Goal: Check status: Check status

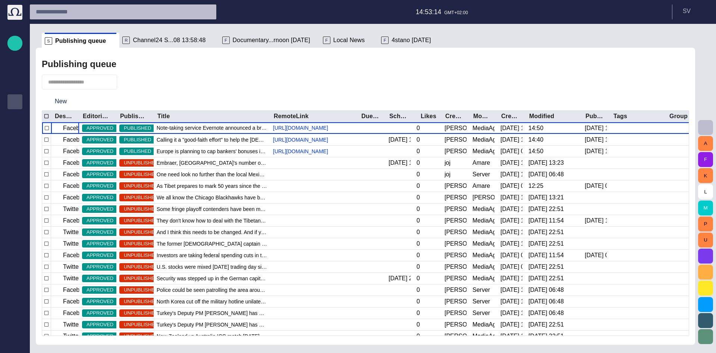
click at [176, 38] on span "Channel24 S...08 13:58:48" at bounding box center [169, 40] width 73 height 7
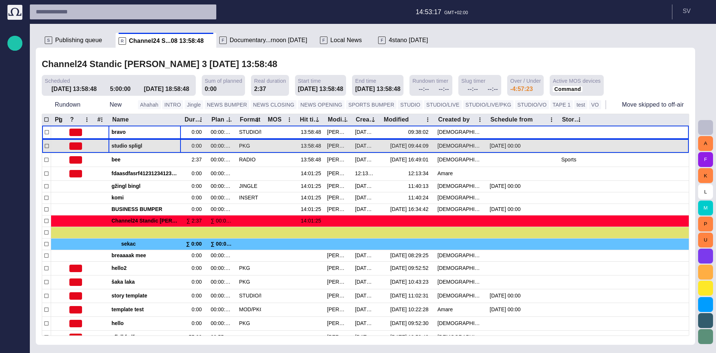
click at [138, 147] on span "studio spligl" at bounding box center [145, 146] width 66 height 7
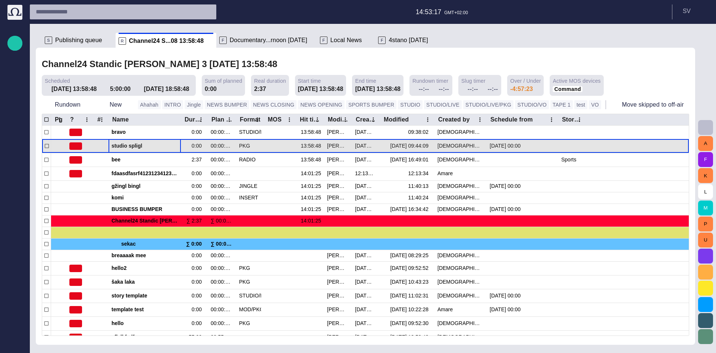
click at [138, 147] on span "studio spligl" at bounding box center [145, 146] width 66 height 7
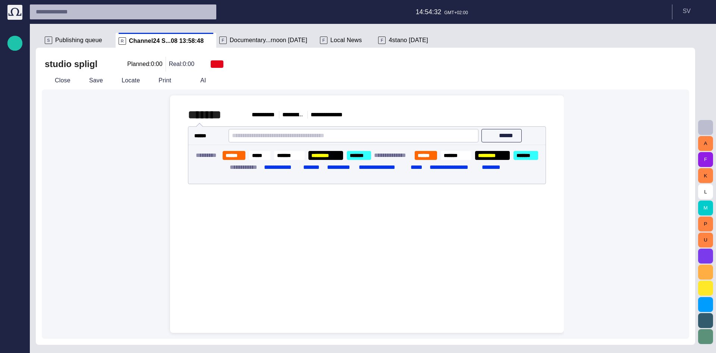
click at [215, 63] on span "button" at bounding box center [218, 64] width 6 height 6
click at [216, 88] on li "MEDIA READY" at bounding box center [241, 93] width 78 height 15
click at [216, 82] on li "SCRIPT READY AAAA" at bounding box center [241, 78] width 78 height 15
click at [220, 113] on li "READY" at bounding box center [241, 108] width 78 height 15
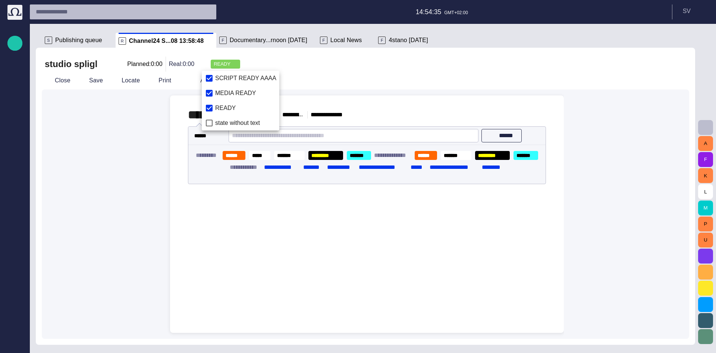
click at [153, 113] on div at bounding box center [358, 176] width 716 height 353
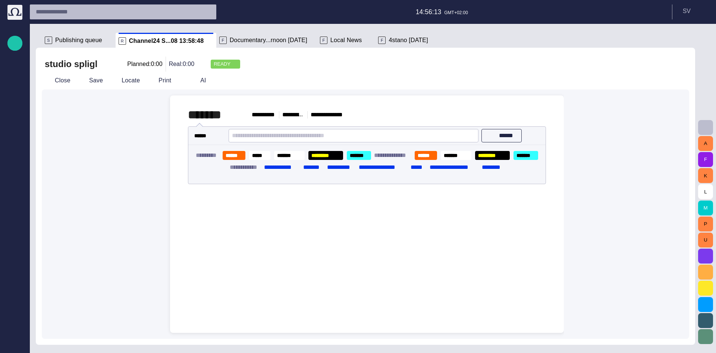
click at [61, 75] on button "Close" at bounding box center [57, 80] width 31 height 13
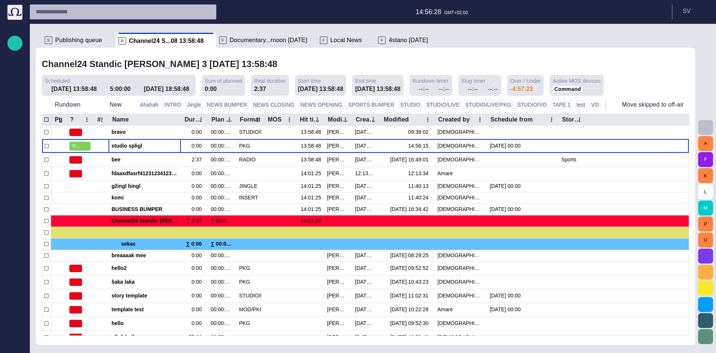
click at [472, 53] on div "Channel24 Standic [PERSON_NAME] 3 [DATE] 13:58:48 Scheduled [DATE] 13:58:48 5:0…" at bounding box center [366, 196] width 660 height 297
